Goal: Task Accomplishment & Management: Manage account settings

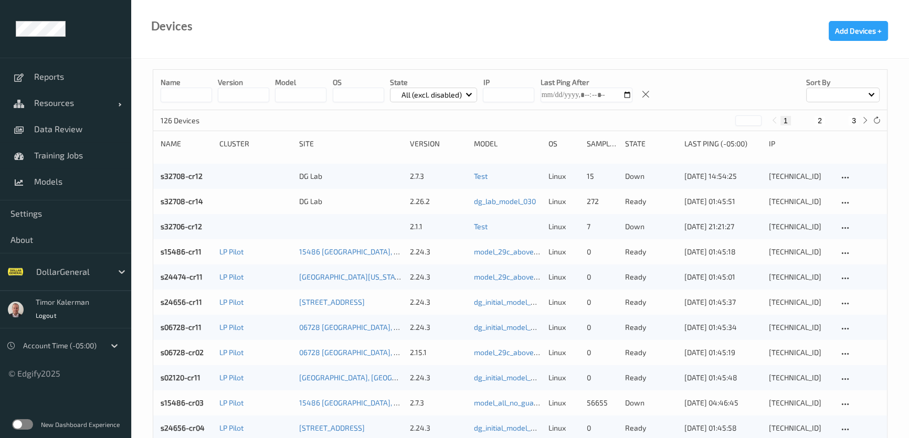
click at [93, 271] on div at bounding box center [71, 271] width 71 height 13
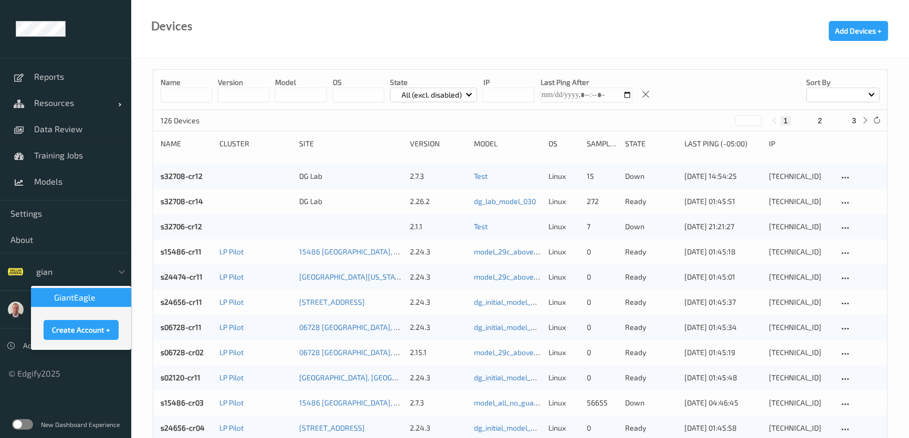
type input "giant"
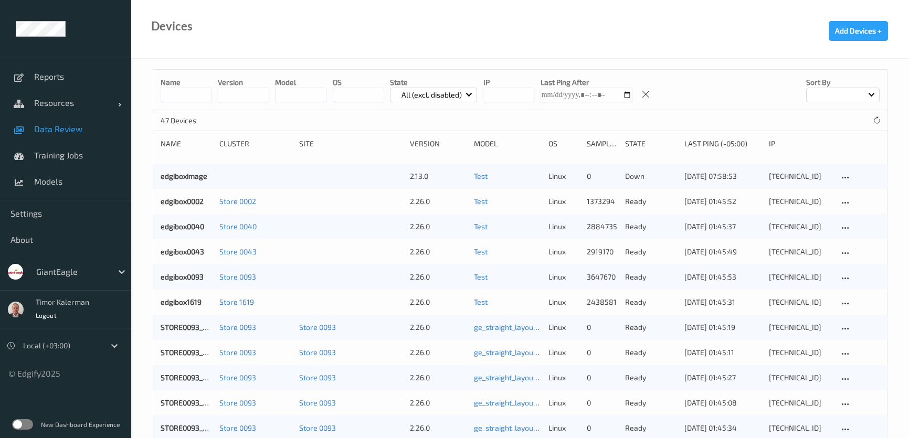
click at [57, 129] on span "Data Review" at bounding box center [77, 129] width 87 height 10
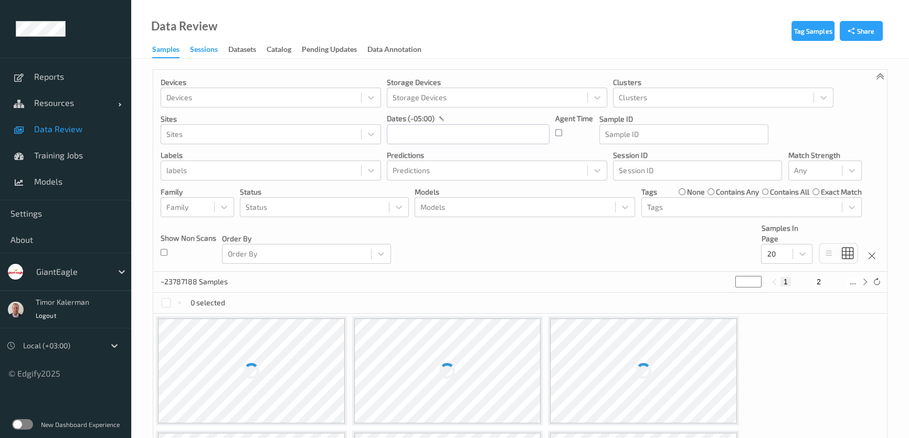
click at [199, 55] on div "Sessions" at bounding box center [204, 50] width 28 height 13
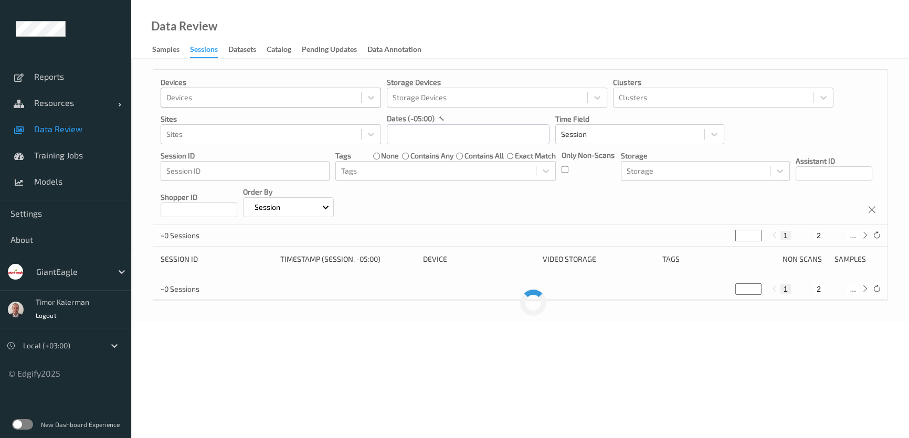
click at [217, 101] on div at bounding box center [260, 97] width 189 height 13
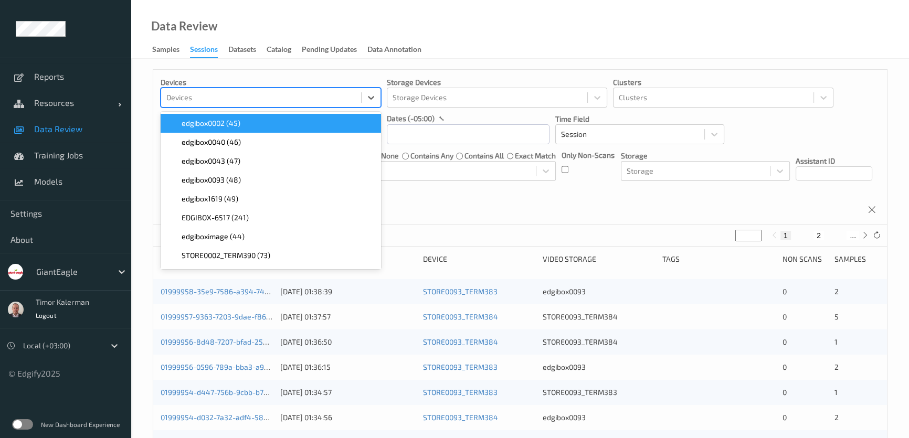
click at [241, 72] on div "Devices option edgibox0002 (45) focused, 1 of 47. 47 results available. Use Up …" at bounding box center [519, 147] width 733 height 155
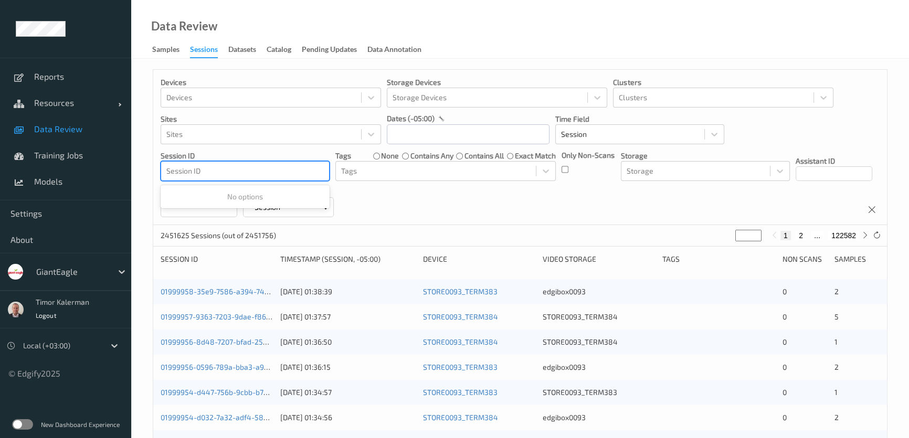
click at [210, 167] on div at bounding box center [244, 171] width 157 height 13
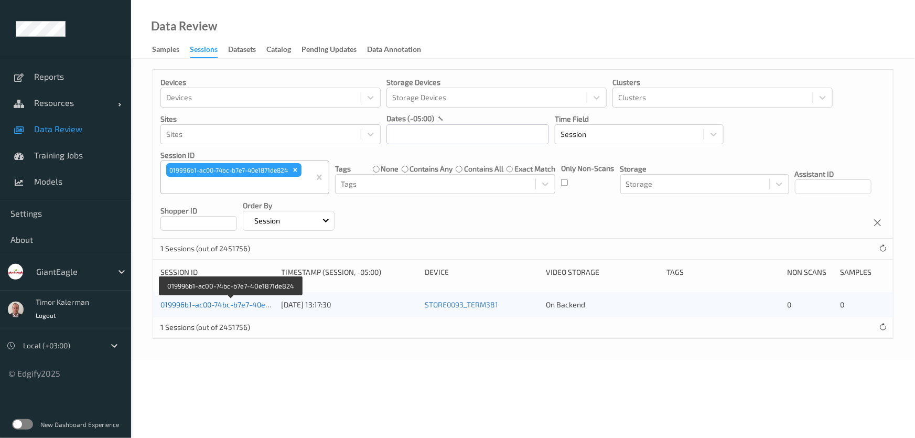
click at [215, 302] on link "019996b1-ac00-74bc-b7e7-40e1871de824" at bounding box center [232, 304] width 142 height 9
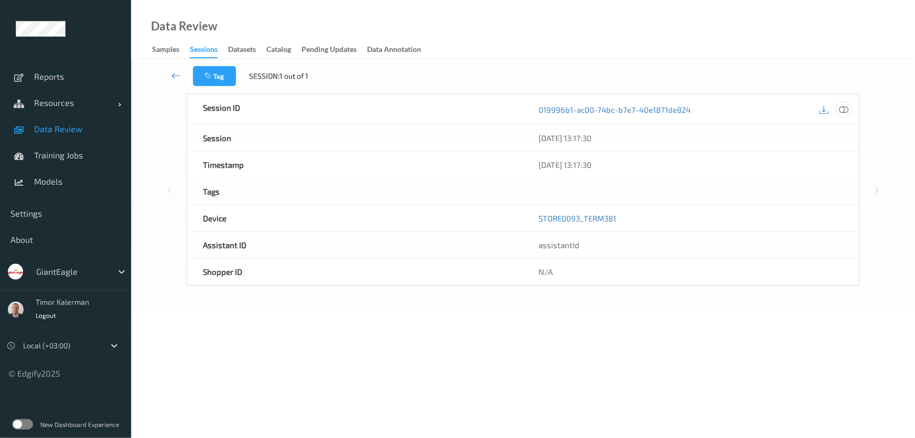
click at [845, 105] on icon at bounding box center [843, 108] width 9 height 9
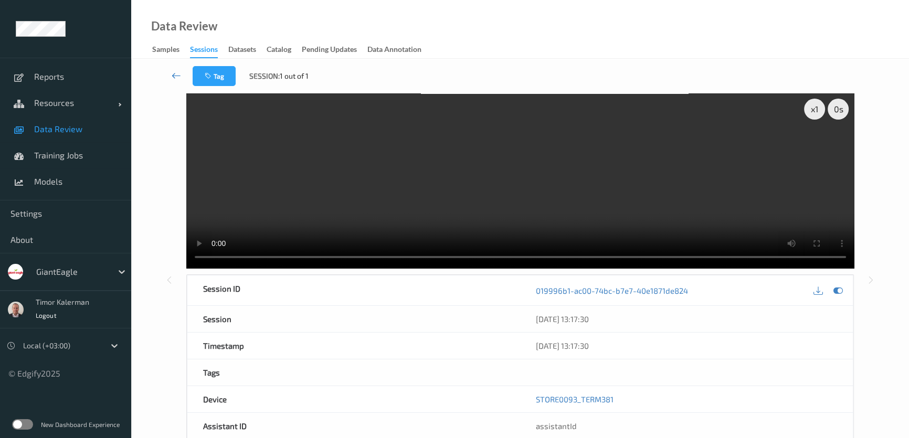
click at [175, 76] on icon at bounding box center [176, 75] width 9 height 10
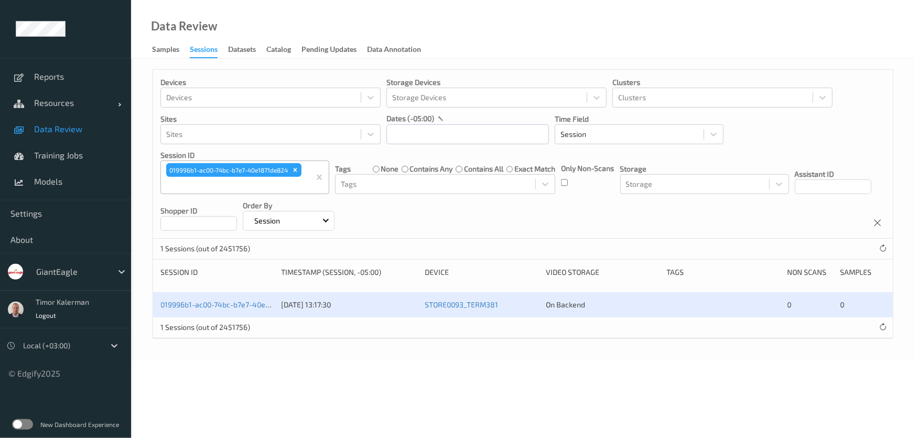
click at [272, 181] on div at bounding box center [235, 185] width 138 height 13
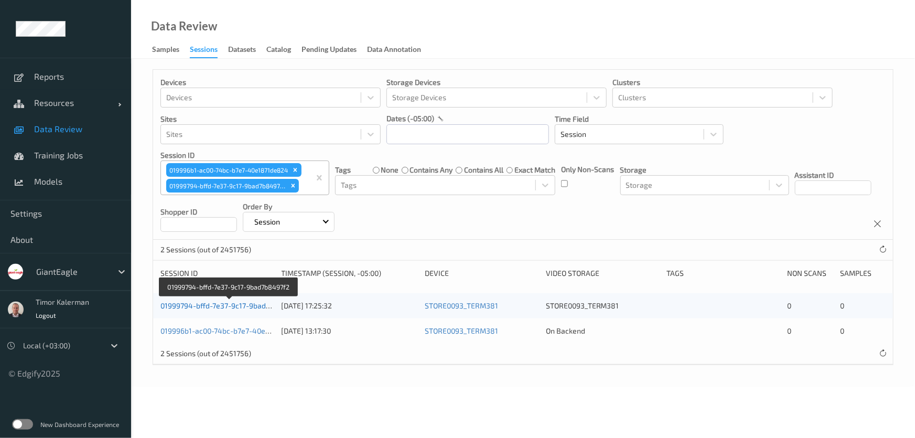
click at [251, 310] on link "01999794-bffd-7e37-9c17-9bad7b8497f2" at bounding box center [229, 305] width 137 height 9
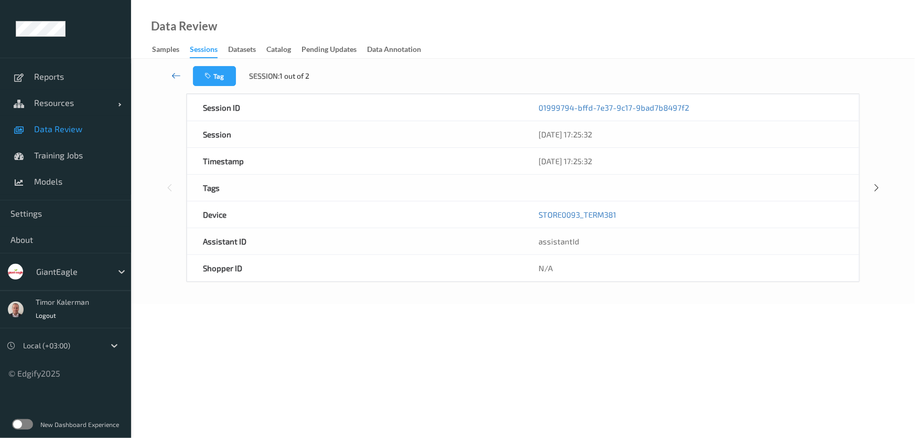
click at [179, 76] on icon at bounding box center [176, 75] width 9 height 10
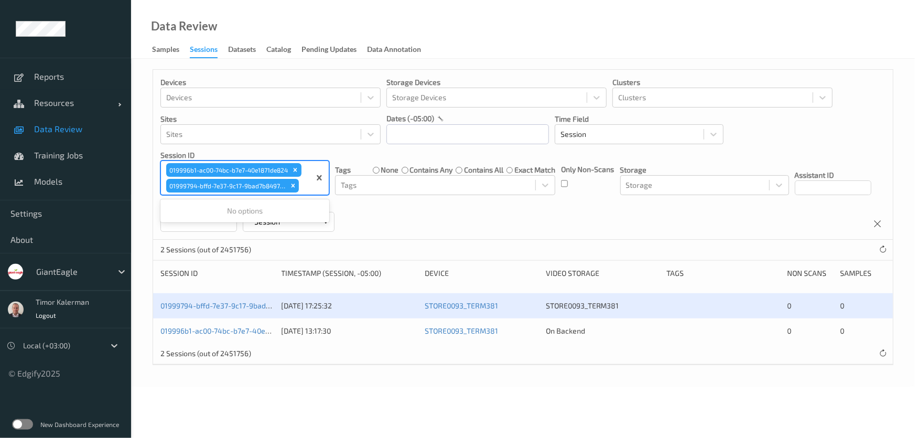
click at [303, 184] on div at bounding box center [303, 185] width 4 height 13
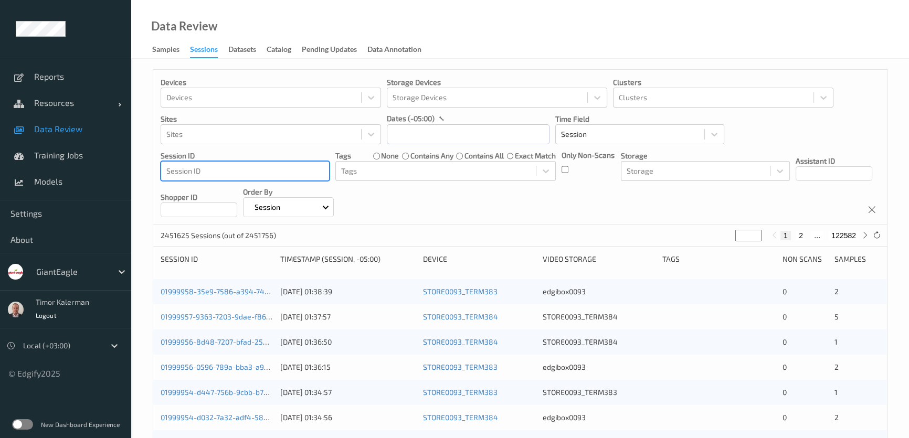
click at [249, 165] on div at bounding box center [244, 171] width 157 height 13
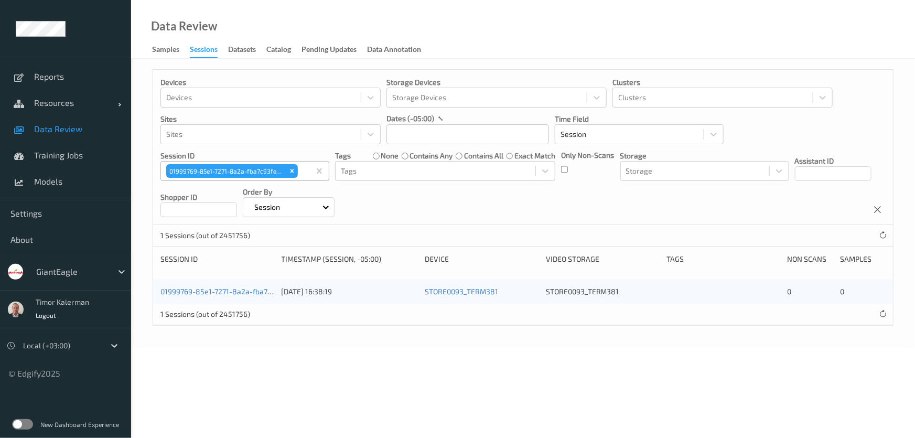
click at [306, 174] on div "01999769-85e1-7271-8a2a-fba7c93fe2e1" at bounding box center [235, 171] width 149 height 18
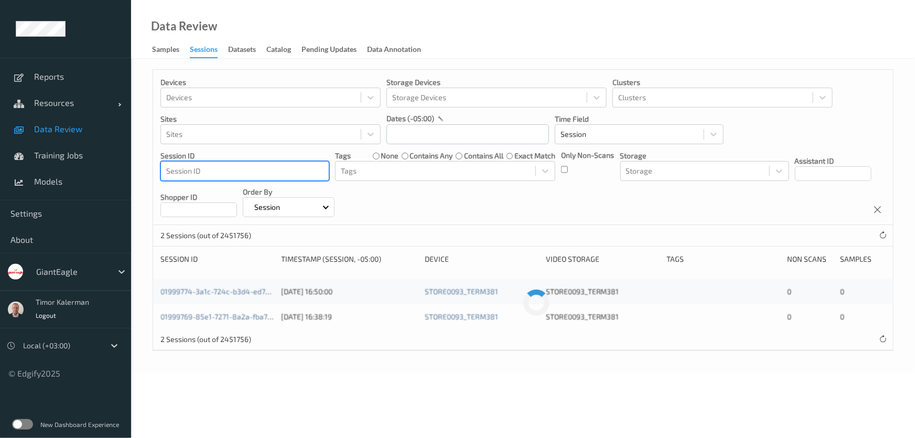
click at [276, 172] on div at bounding box center [244, 171] width 157 height 13
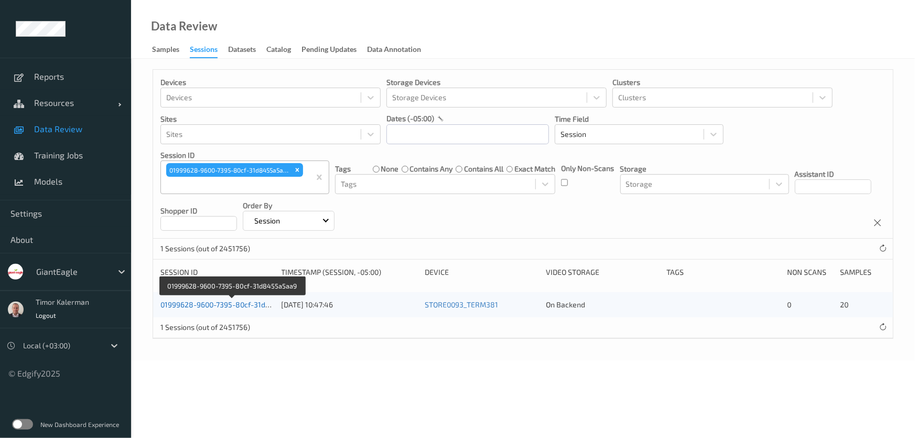
click at [237, 303] on link "01999628-9600-7395-80cf-31d8455a5aa9" at bounding box center [233, 304] width 144 height 9
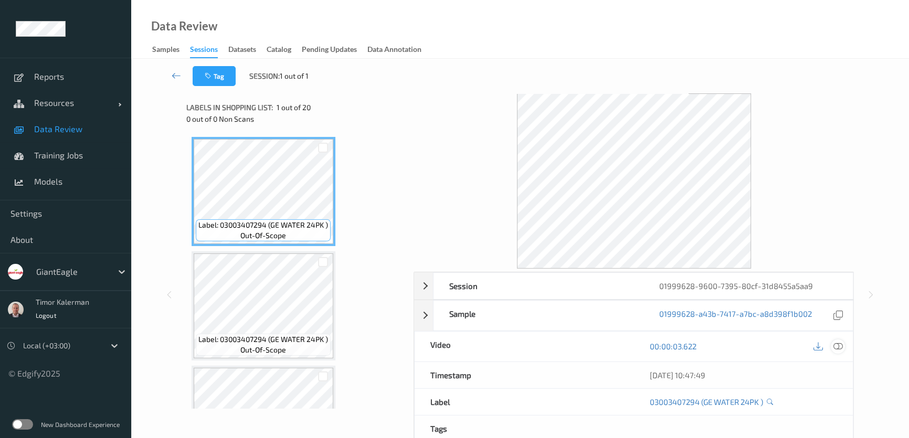
click at [841, 346] on icon at bounding box center [837, 346] width 9 height 9
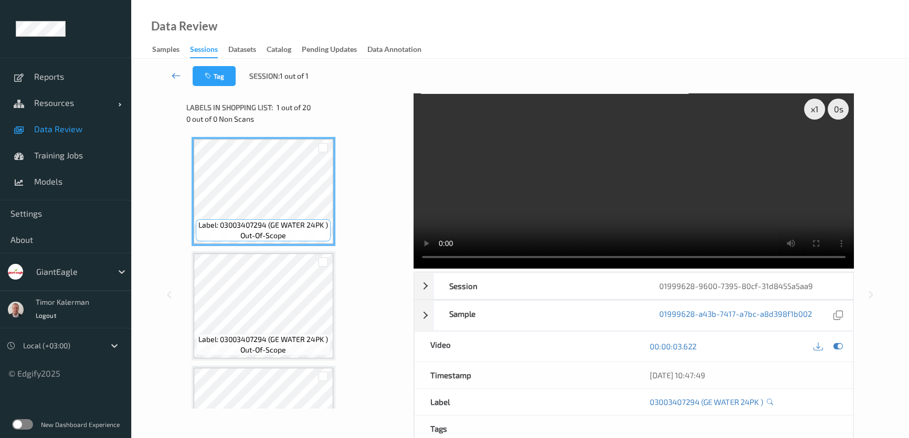
click at [176, 73] on icon at bounding box center [176, 75] width 9 height 10
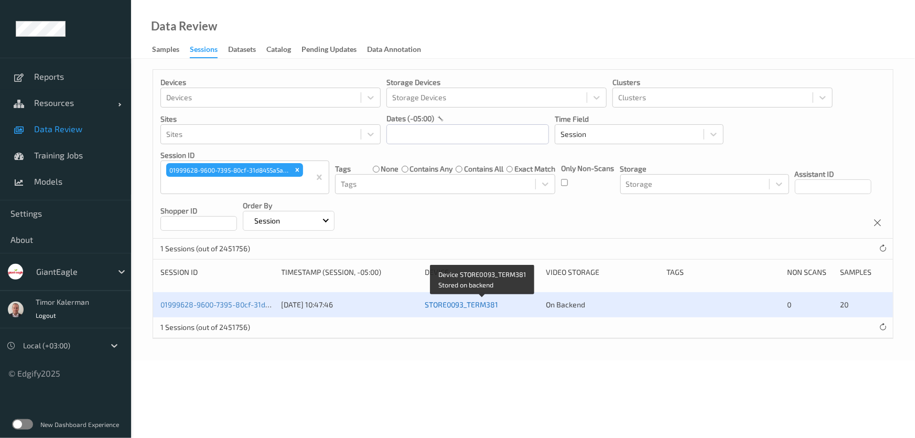
click at [493, 300] on link "STORE0093_TERM381" at bounding box center [461, 304] width 73 height 9
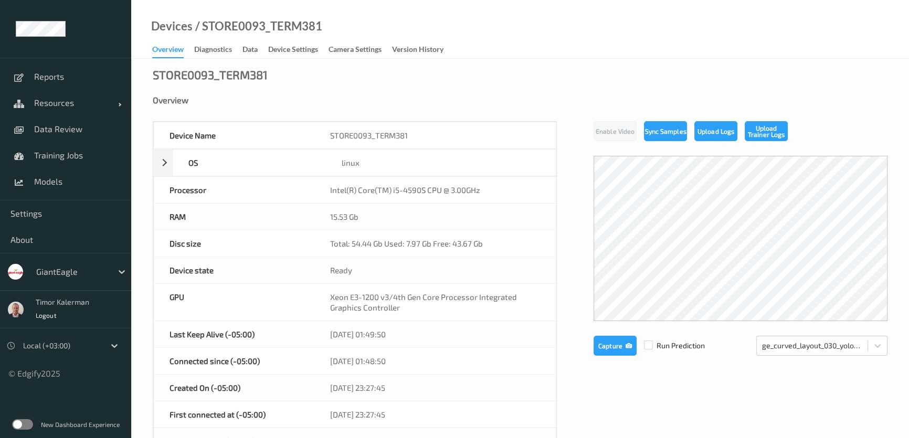
click at [302, 55] on div "Device Settings" at bounding box center [293, 50] width 50 height 13
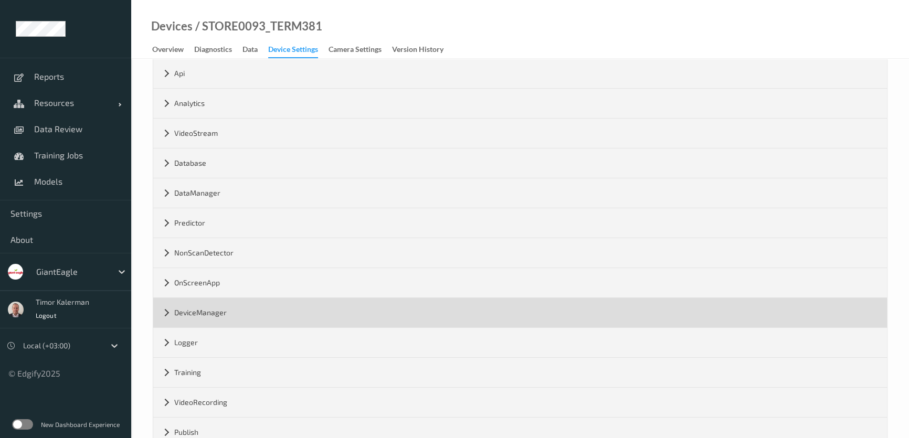
scroll to position [165, 0]
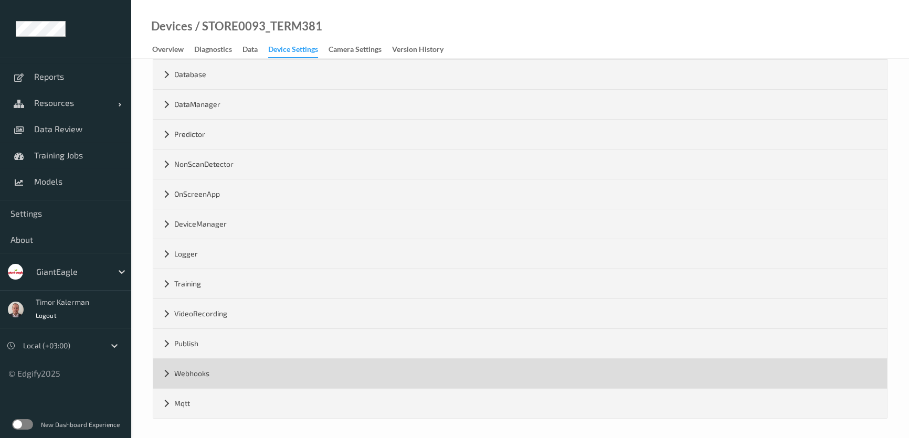
click at [251, 362] on div "Webhooks" at bounding box center [519, 373] width 733 height 29
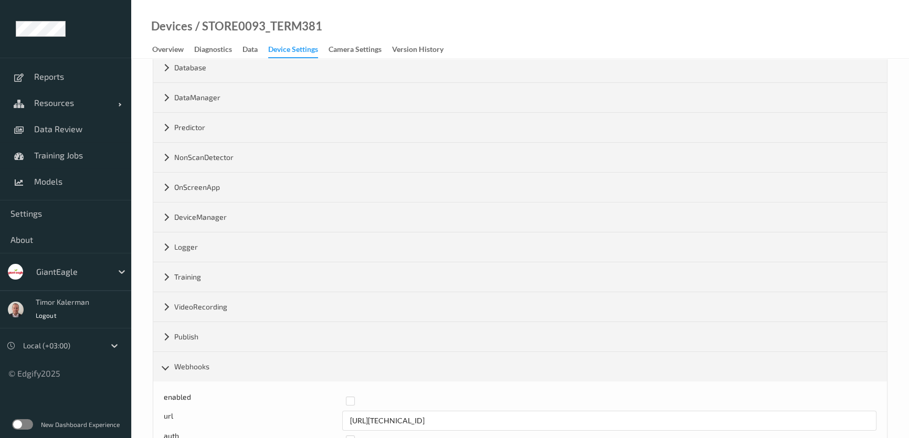
scroll to position [100, 0]
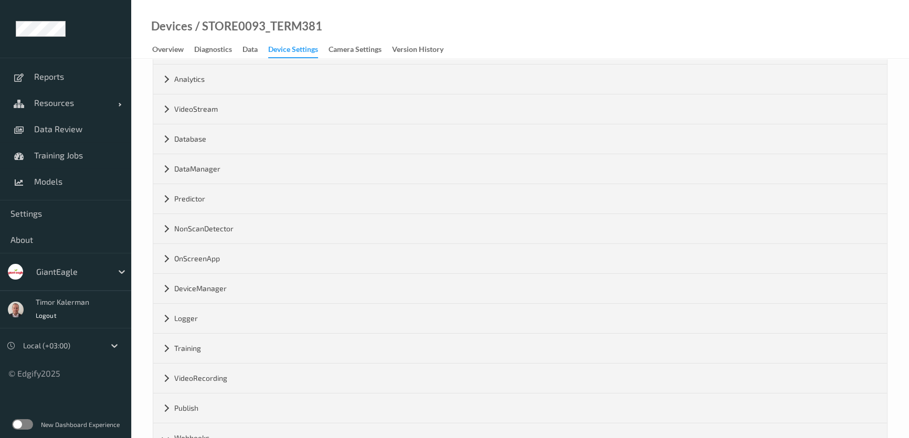
click at [22, 420] on label at bounding box center [22, 424] width 21 height 10
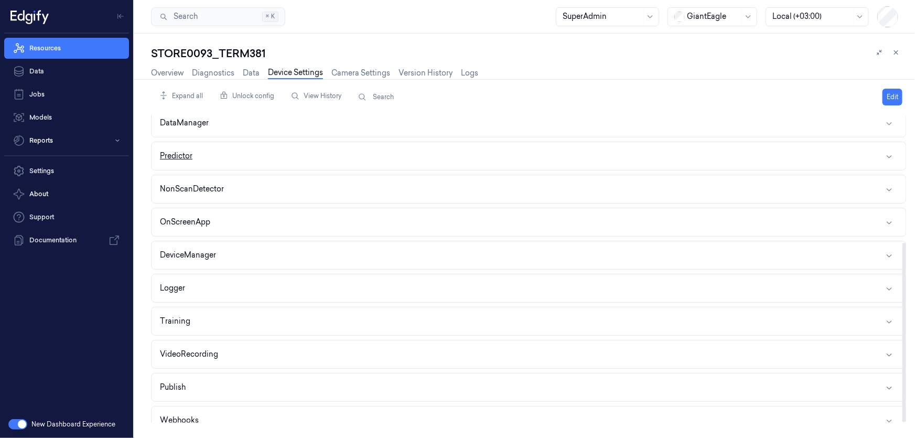
scroll to position [219, 0]
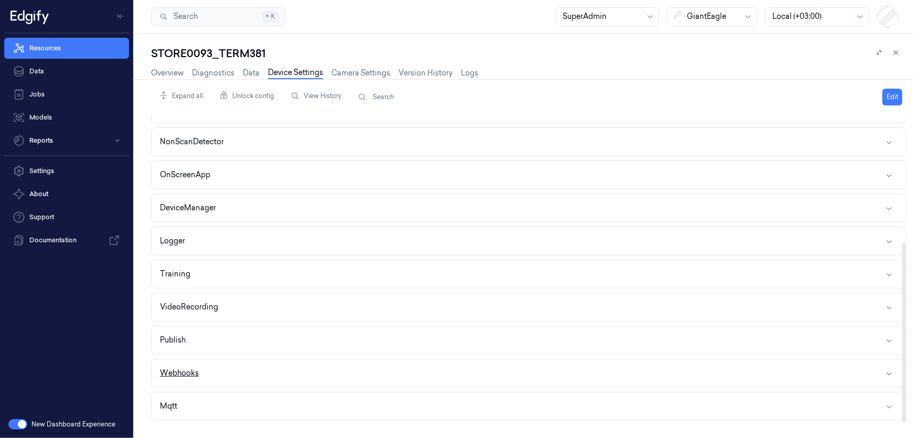
click at [216, 365] on button "Webhooks" at bounding box center [529, 373] width 755 height 28
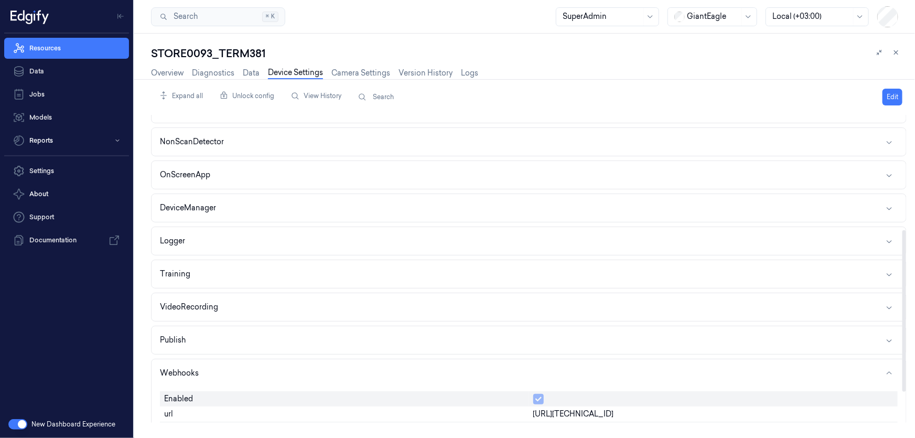
scroll to position [277, 0]
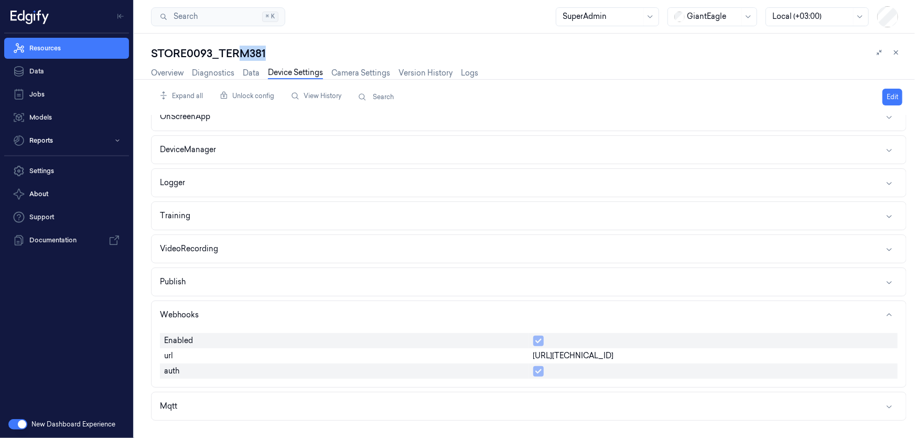
drag, startPoint x: 243, startPoint y: 53, endPoint x: 271, endPoint y: 53, distance: 28.3
click at [269, 53] on div "STORE0093_TERM381" at bounding box center [529, 53] width 756 height 15
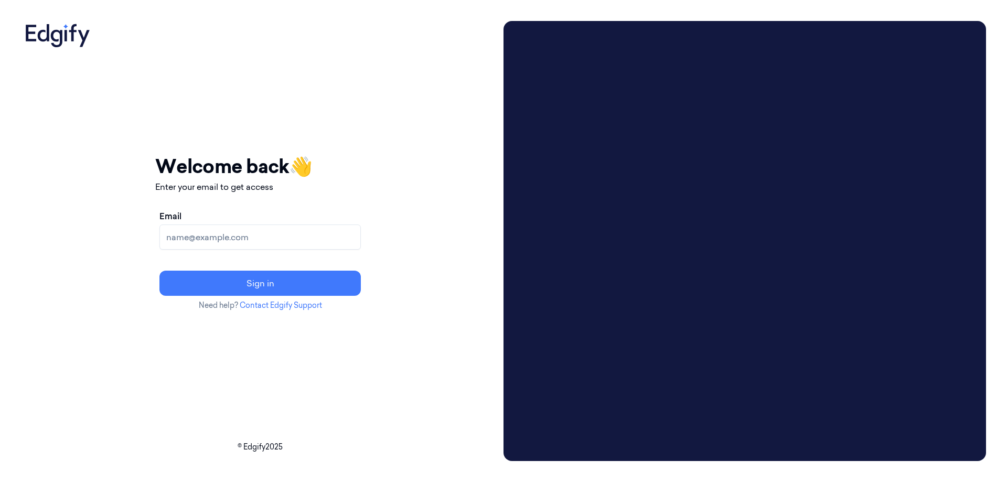
click at [297, 246] on input "Email" at bounding box center [259, 237] width 201 height 25
type input "[EMAIL_ADDRESS]"
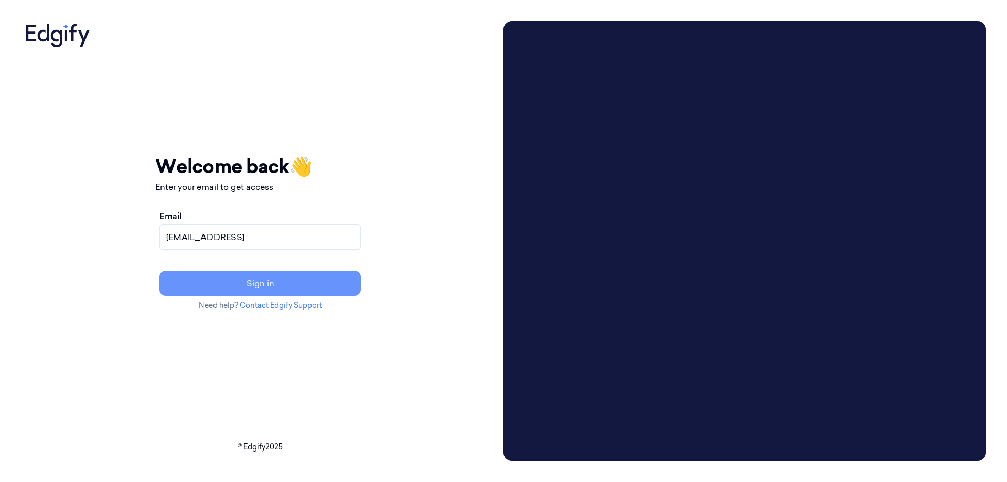
click at [316, 280] on button "Sign in" at bounding box center [259, 283] width 201 height 25
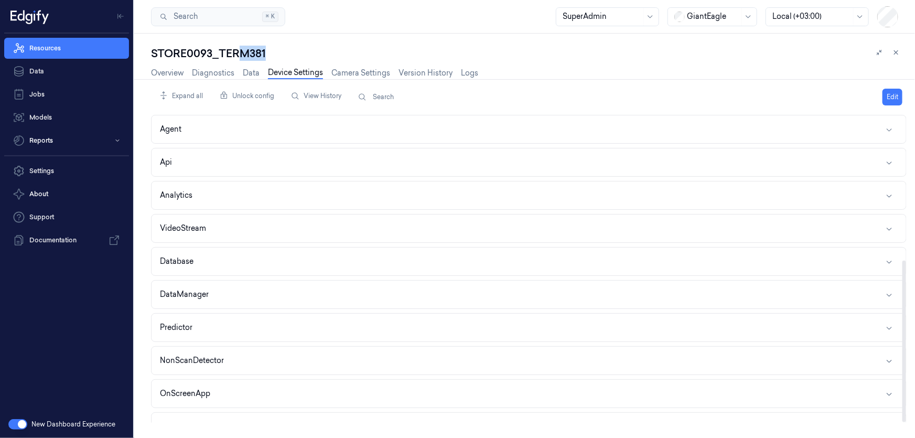
scroll to position [277, 0]
